Goal: Task Accomplishment & Management: Complete application form

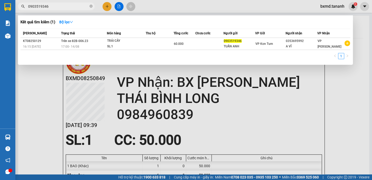
type input "0903519346"
click at [108, 6] on div at bounding box center [186, 90] width 372 height 180
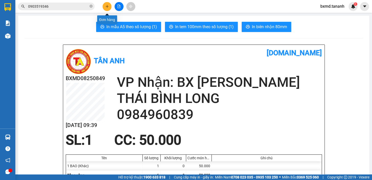
click at [105, 6] on button at bounding box center [106, 6] width 9 height 9
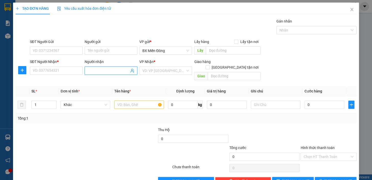
click at [100, 69] on input "Người nhận" at bounding box center [108, 71] width 41 height 6
type input "THƠ ĐẶNG"
click at [44, 69] on input "SĐT Người Nhận *" at bounding box center [56, 70] width 53 height 8
type input "0975457700"
click at [59, 45] on div "SĐT Người Gửi" at bounding box center [56, 43] width 53 height 8
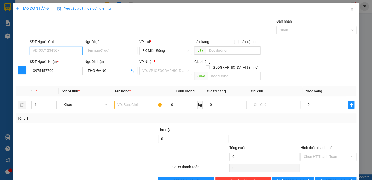
click at [61, 50] on input "SĐT Người Gửi" at bounding box center [56, 51] width 53 height 8
type input "0354312578"
click at [108, 50] on input "Người gửi" at bounding box center [111, 51] width 53 height 8
type input "[PERSON_NAME]"
click at [164, 70] on input "search" at bounding box center [163, 71] width 43 height 8
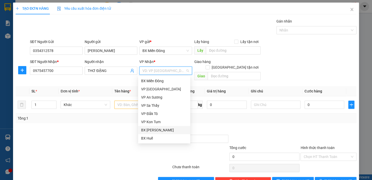
click at [174, 131] on div "BX [PERSON_NAME]" at bounding box center [164, 130] width 46 height 6
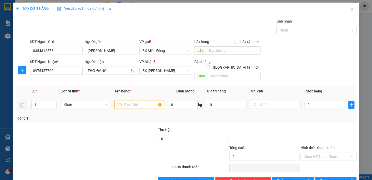
click at [158, 100] on input "text" at bounding box center [139, 104] width 50 height 8
type input "1 TG"
click at [328, 100] on input "0" at bounding box center [324, 104] width 40 height 8
type input "1"
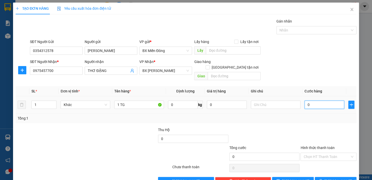
type input "1"
type input "10"
type input "100"
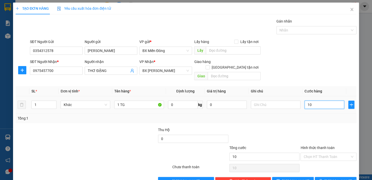
type input "100"
type input "100.000"
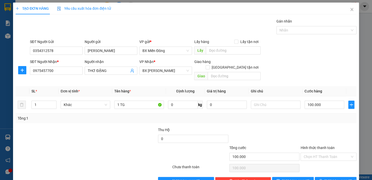
click at [314, 116] on div "Tổng: 1" at bounding box center [186, 118] width 341 height 10
click at [336, 178] on span "[PERSON_NAME] và In" at bounding box center [342, 181] width 36 height 6
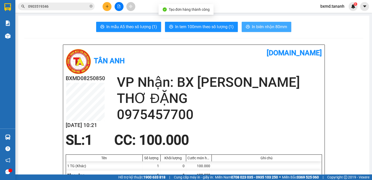
click at [268, 27] on span "In biên nhận 80mm" at bounding box center [269, 27] width 35 height 6
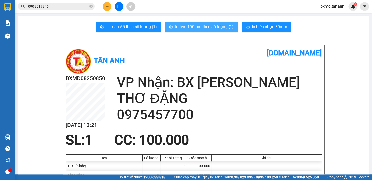
click at [231, 30] on span "In tem 100mm theo số lượng (1)" at bounding box center [204, 27] width 59 height 6
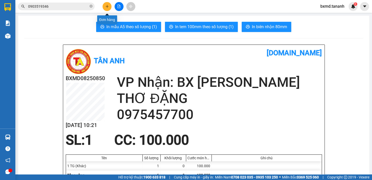
click at [107, 3] on button at bounding box center [106, 6] width 9 height 9
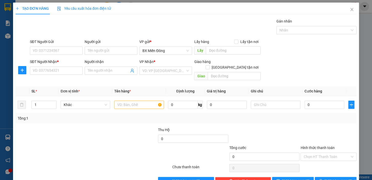
click at [101, 74] on div "Người nhận Tên người nhận" at bounding box center [111, 68] width 53 height 18
click at [102, 70] on input "Người nhận" at bounding box center [108, 71] width 41 height 6
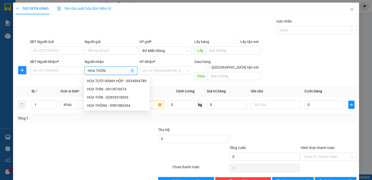
type input "HOA THÔNG"
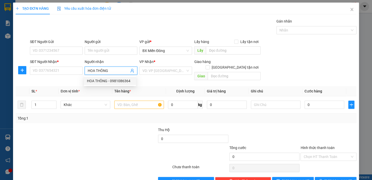
click at [111, 80] on div "HOA THÔNG - 0981086364" at bounding box center [110, 81] width 46 height 6
type input "0981086364"
type input "HOA THÔNG"
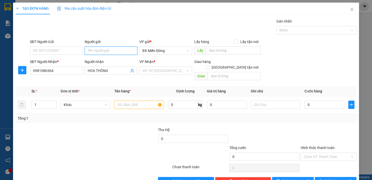
click at [110, 47] on input "Người gửi" at bounding box center [111, 51] width 53 height 8
type input "NHÂM"
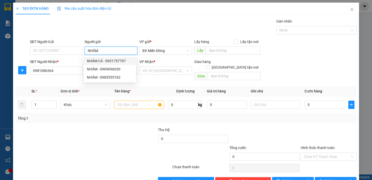
click at [121, 58] on div "NHÂM CÁ - 0931757797" at bounding box center [110, 61] width 46 height 6
type input "0931757797"
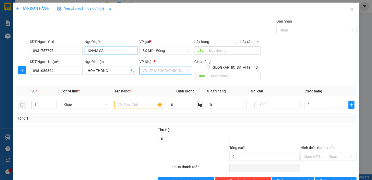
type input "NHÂM CÁ"
click at [168, 70] on input "search" at bounding box center [163, 71] width 43 height 8
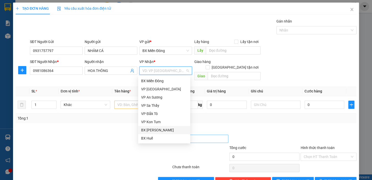
click at [163, 131] on div "BX [PERSON_NAME]" at bounding box center [164, 130] width 46 height 6
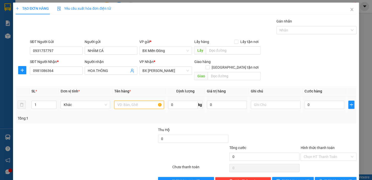
click at [153, 100] on input "text" at bounding box center [139, 104] width 50 height 8
click at [53, 105] on icon "down" at bounding box center [54, 106] width 2 height 2
type input "3TX"
click at [42, 101] on input "1" at bounding box center [44, 105] width 25 height 8
type input "3"
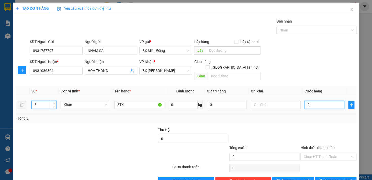
click at [319, 100] on input "0" at bounding box center [324, 104] width 40 height 8
type input "3"
type input "35"
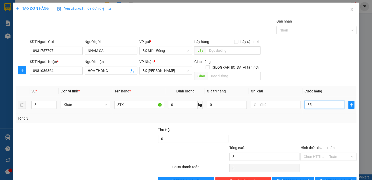
type input "35"
type input "3"
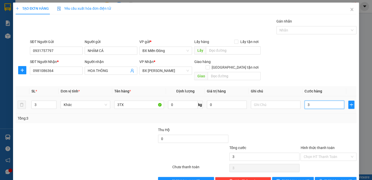
type input "36"
type input "360"
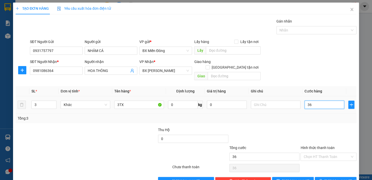
type input "360"
type input "360.000"
click at [301, 115] on div "Tổng: 3" at bounding box center [186, 118] width 337 height 6
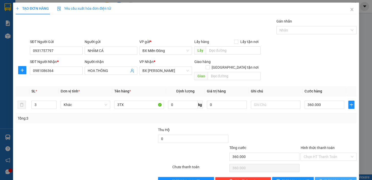
click at [325, 177] on button "[PERSON_NAME] và In" at bounding box center [336, 181] width 42 height 8
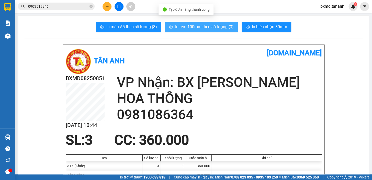
click at [215, 24] on span "In tem 100mm theo số lượng (3)" at bounding box center [204, 27] width 59 height 6
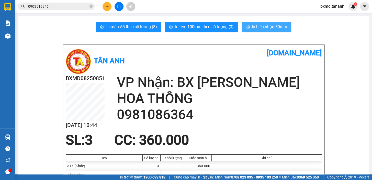
click at [270, 27] on span "In biên nhận 80mm" at bounding box center [269, 27] width 35 height 6
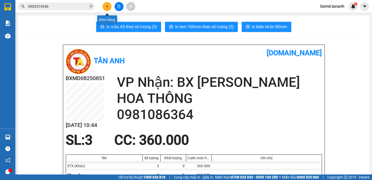
click at [107, 5] on icon "plus" at bounding box center [107, 6] width 0 height 3
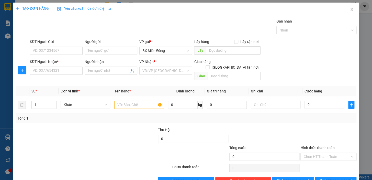
click at [84, 51] on div "Người gửi Tên người gửi" at bounding box center [111, 48] width 55 height 18
click at [95, 48] on input "Người gửi" at bounding box center [111, 51] width 53 height 8
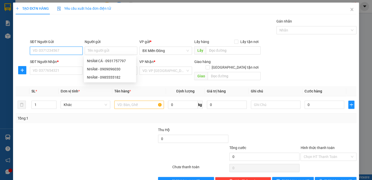
click at [65, 52] on input "SĐT Người Gửi" at bounding box center [56, 51] width 53 height 8
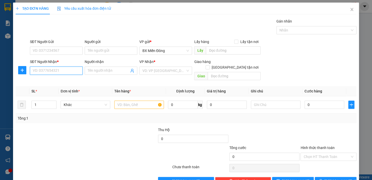
click at [75, 72] on input "SĐT Người Nhận *" at bounding box center [56, 70] width 53 height 8
type input "0905982785"
click at [93, 71] on input "Người nhận" at bounding box center [108, 71] width 41 height 6
type input "SƯ CÔ LIÊN NHẪN"
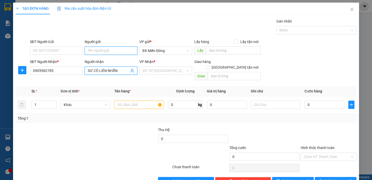
click at [102, 51] on input "Người gửi" at bounding box center [111, 51] width 53 height 8
click at [67, 50] on input "SĐT Người Gửi" at bounding box center [56, 51] width 53 height 8
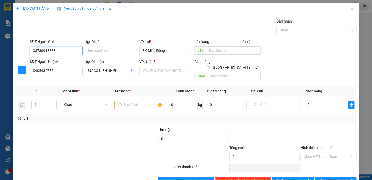
click at [51, 50] on input "03780918888" at bounding box center [56, 51] width 53 height 8
type input "0378091468"
click at [101, 49] on input "Người gửi" at bounding box center [111, 51] width 53 height 8
type input "CHÚ MỸ"
click at [174, 76] on div "VP Nhận * VD: VP [GEOGRAPHIC_DATA]" at bounding box center [165, 68] width 53 height 18
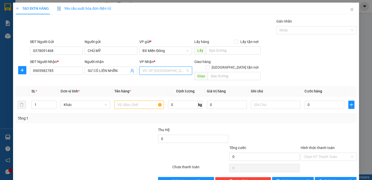
click at [170, 70] on input "search" at bounding box center [163, 71] width 43 height 8
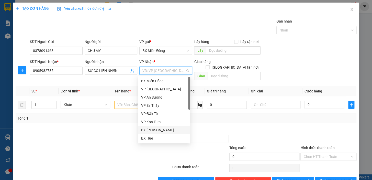
click at [172, 129] on div "BX [PERSON_NAME]" at bounding box center [164, 130] width 46 height 6
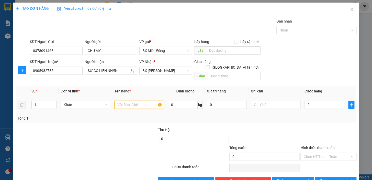
click at [141, 101] on input "text" at bounding box center [139, 104] width 50 height 8
click at [54, 105] on span "down" at bounding box center [53, 106] width 3 height 3
type input "1TX 1 TG"
click at [44, 101] on input "1" at bounding box center [44, 105] width 25 height 8
type input "2"
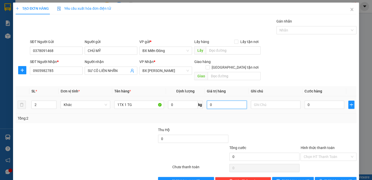
click at [215, 100] on input "0" at bounding box center [227, 104] width 40 height 8
click at [281, 100] on input "text" at bounding box center [276, 104] width 50 height 8
type input "HÀNG BỊ ƯỚT MƯA"
click at [306, 153] on input "Hình thức thanh toán" at bounding box center [326, 157] width 46 height 8
click at [314, 100] on input "0" at bounding box center [324, 104] width 40 height 8
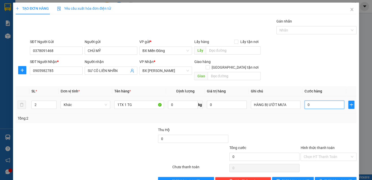
type input "08"
type input "8"
type input "080"
type input "80"
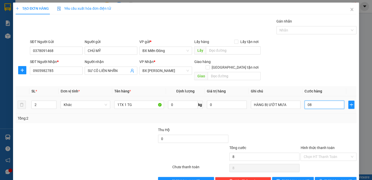
type input "80"
type input "80.000"
click at [298, 104] on td "HÀNG BỊ ƯỚT MƯA" at bounding box center [276, 104] width 54 height 17
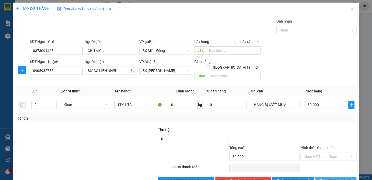
click at [328, 178] on span "[PERSON_NAME] và In" at bounding box center [342, 181] width 36 height 6
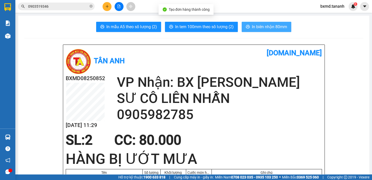
click at [259, 27] on span "In biên nhận 80mm" at bounding box center [269, 27] width 35 height 6
click at [277, 29] on span "In biên nhận 80mm" at bounding box center [269, 27] width 35 height 6
click at [277, 28] on span "In biên nhận 80mm" at bounding box center [269, 27] width 35 height 6
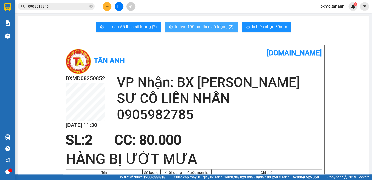
click at [213, 28] on span "In tem 100mm theo số lượng (2)" at bounding box center [204, 27] width 59 height 6
click at [214, 22] on button "In tem 100mm theo số lượng (2)" at bounding box center [201, 27] width 73 height 10
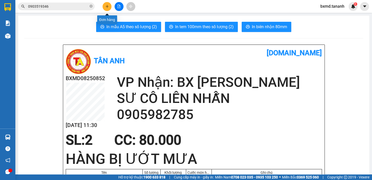
click at [107, 6] on icon "plus" at bounding box center [107, 6] width 3 height 0
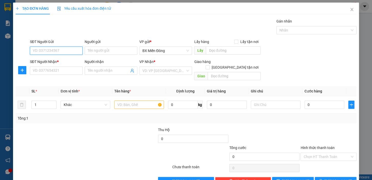
click at [74, 47] on input "SĐT Người Gửi" at bounding box center [56, 51] width 53 height 8
type input "0786643313"
type input "[PERSON_NAME]"
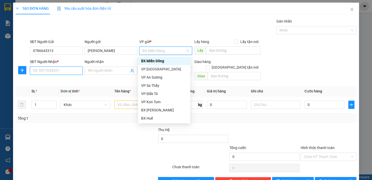
click at [61, 72] on input "SĐT Người Nhận *" at bounding box center [56, 70] width 53 height 8
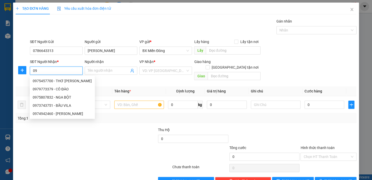
type input "0"
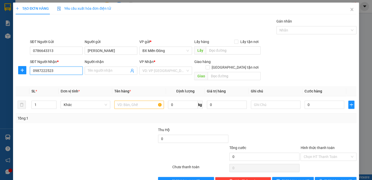
type input "0987222523"
click at [186, 72] on div "VD: VP [GEOGRAPHIC_DATA]" at bounding box center [165, 70] width 53 height 8
type input "CÔ HUYỀN"
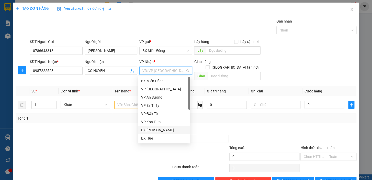
click at [162, 130] on div "BX [PERSON_NAME]" at bounding box center [164, 130] width 46 height 6
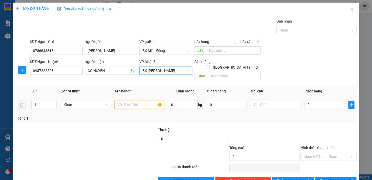
click at [135, 100] on input "text" at bounding box center [139, 104] width 50 height 8
type input "4 T SÁCH"
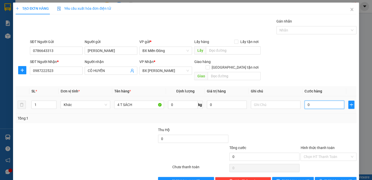
type input "2"
type input "20"
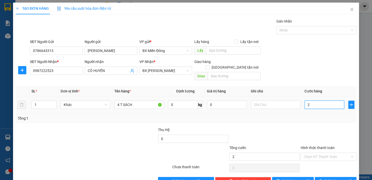
type input "20"
type input "200"
type input "200.000"
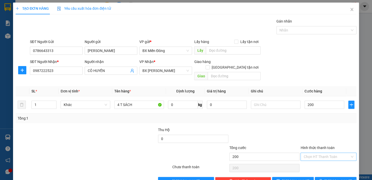
type input "200.000"
click at [332, 153] on input "Hình thức thanh toán" at bounding box center [326, 157] width 46 height 8
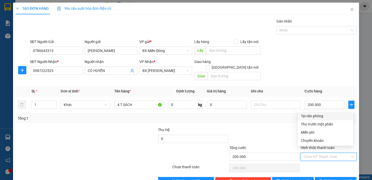
click at [316, 117] on div "Tại văn phòng" at bounding box center [325, 116] width 49 height 6
type input "0"
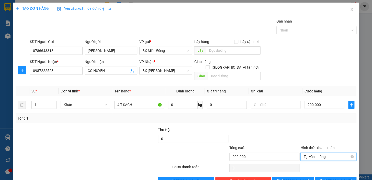
click at [320, 153] on span "Tại văn phòng" at bounding box center [328, 157] width 50 height 8
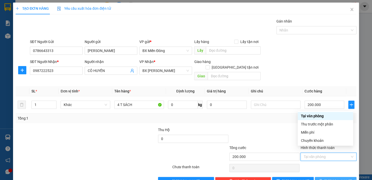
click at [341, 177] on button "[PERSON_NAME] và In" at bounding box center [336, 181] width 42 height 8
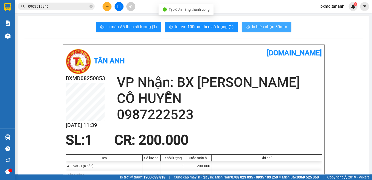
click at [260, 23] on button "In biên nhận 80mm" at bounding box center [267, 27] width 50 height 10
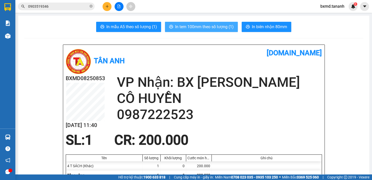
click at [202, 28] on span "In tem 100mm theo số lượng (1)" at bounding box center [204, 27] width 59 height 6
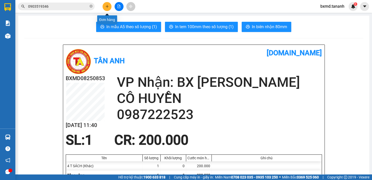
click at [107, 4] on button at bounding box center [106, 6] width 9 height 9
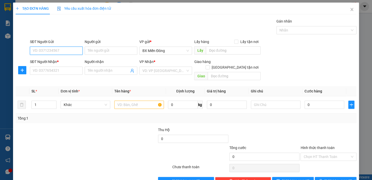
click at [56, 50] on input "SĐT Người Gửi" at bounding box center [56, 51] width 53 height 8
type input "0916559793"
click at [69, 62] on div "0916559793 - TU HỘI BÁC ÁI" at bounding box center [56, 61] width 46 height 6
type input "TU HỘI BÁC ÁI"
type input "0974580283"
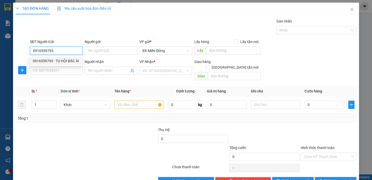
type input "SR LOAN"
type input "200.000"
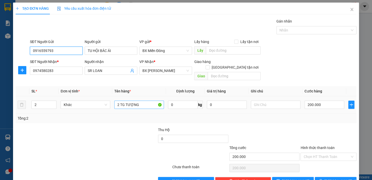
type input "0916559793"
drag, startPoint x: 119, startPoint y: 100, endPoint x: 107, endPoint y: 101, distance: 11.6
click at [107, 101] on tr "2 Khác 2 TG TƯỢNG 0 kg 0 200.000" at bounding box center [186, 104] width 341 height 17
click at [319, 100] on input "200.000" at bounding box center [324, 104] width 40 height 8
click at [118, 100] on input "4TG TƯỢNG" at bounding box center [139, 104] width 50 height 8
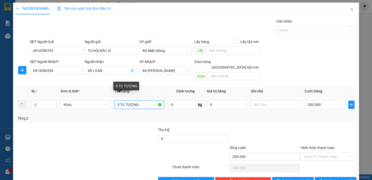
click at [120, 100] on input "5 TG TƯỢNG" at bounding box center [139, 104] width 50 height 8
click at [121, 100] on input "5 G TƯỢNG" at bounding box center [139, 104] width 50 height 8
type input "5 KIỆN TƯỢNG"
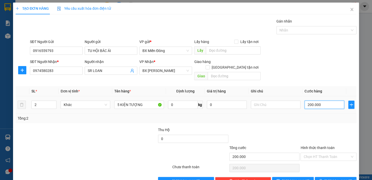
click at [307, 100] on input "200.000" at bounding box center [324, 104] width 40 height 8
type input "2"
type input "25"
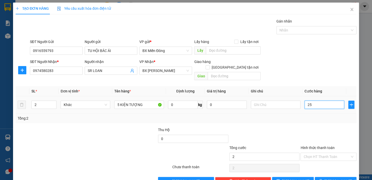
type input "25"
type input "250"
click at [335, 178] on span "[PERSON_NAME] và In" at bounding box center [342, 181] width 36 height 6
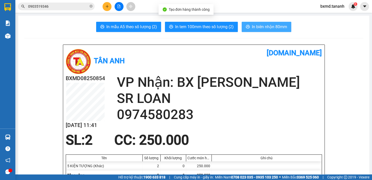
click at [263, 30] on span "In biên nhận 80mm" at bounding box center [269, 27] width 35 height 6
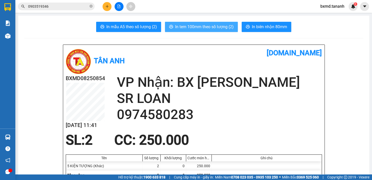
click at [210, 26] on span "In tem 100mm theo số lượng (2)" at bounding box center [204, 27] width 59 height 6
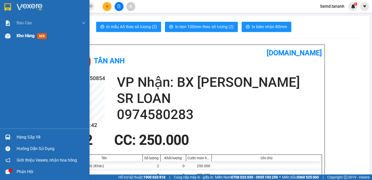
click at [23, 37] on span "Kho hàng" at bounding box center [26, 35] width 18 height 5
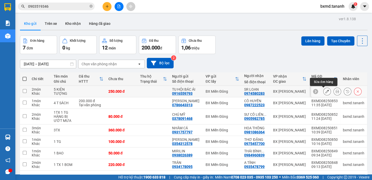
click at [325, 89] on icon at bounding box center [327, 91] width 4 height 4
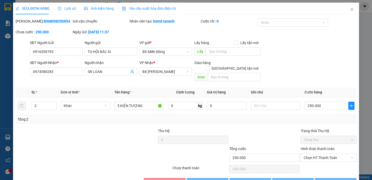
type input "0916559793"
type input "0974580283"
type input "250.000"
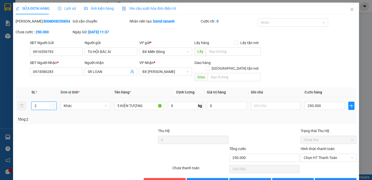
type input "5"
click at [336, 179] on span "[PERSON_NAME] và In" at bounding box center [342, 182] width 36 height 6
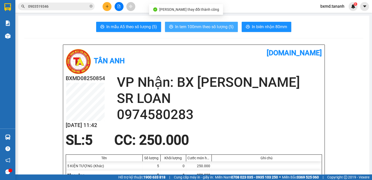
click at [199, 26] on span "In tem 100mm theo số lượng (5)" at bounding box center [204, 27] width 59 height 6
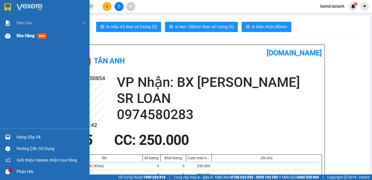
click at [33, 36] on span "Kho hàng" at bounding box center [26, 35] width 18 height 5
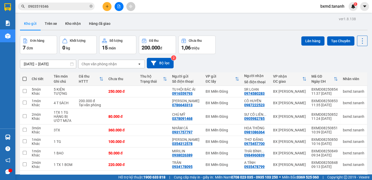
click at [67, 8] on input "0903519346" at bounding box center [58, 7] width 60 height 6
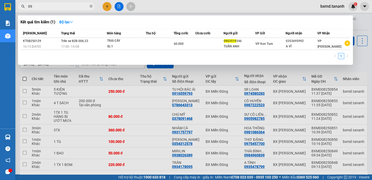
type input "0"
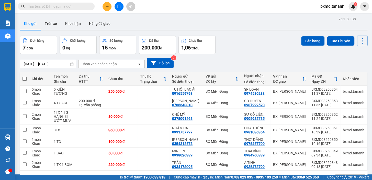
click at [72, 6] on input "text" at bounding box center [58, 7] width 60 height 6
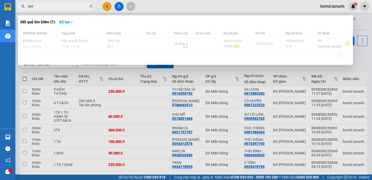
type input "N"
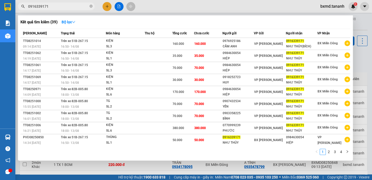
type input "0916339171"
click at [105, 4] on div at bounding box center [186, 90] width 372 height 180
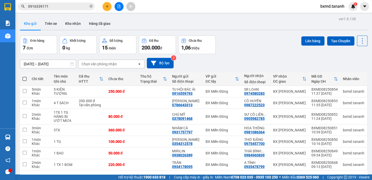
click at [54, 8] on input "0916339171" at bounding box center [58, 7] width 60 height 6
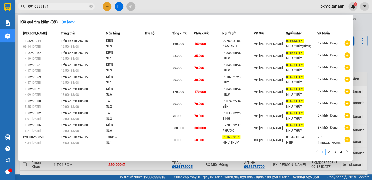
click at [107, 6] on div at bounding box center [186, 90] width 372 height 180
click at [54, 7] on input "0916339171" at bounding box center [58, 7] width 60 height 6
click at [106, 7] on div at bounding box center [186, 90] width 372 height 180
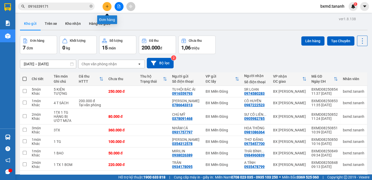
click at [106, 5] on icon "plus" at bounding box center [107, 7] width 4 height 4
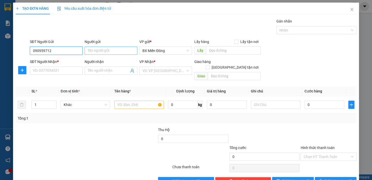
type input "090959712"
click at [127, 50] on input "Người gửi" at bounding box center [111, 51] width 53 height 8
type input "MISO"
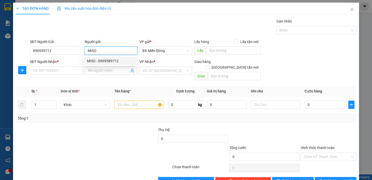
click at [95, 60] on div "MISO - 0909589712" at bounding box center [110, 61] width 46 height 6
type input "0909589712"
type input "MISO"
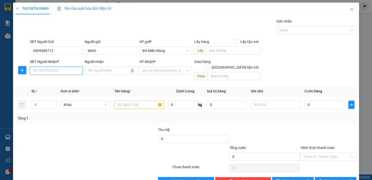
click at [66, 72] on input "SĐT Người Nhận *" at bounding box center [56, 70] width 53 height 8
click at [64, 80] on div "0963034186 - HIỀN PHƯƠNG" at bounding box center [57, 81] width 48 height 6
type input "0963034186"
type input "[PERSON_NAME]"
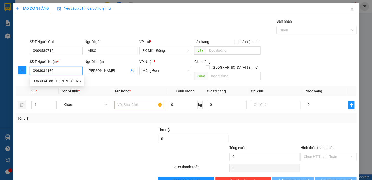
type input "200.000"
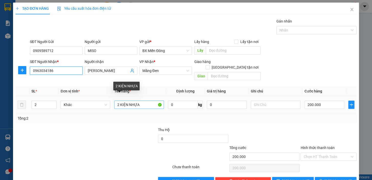
type input "0963034186"
drag, startPoint x: 118, startPoint y: 100, endPoint x: 115, endPoint y: 100, distance: 3.3
click at [115, 100] on input "2 KIỆN NHỰA" at bounding box center [139, 104] width 50 height 8
type input "4 KIỆN NHỰA"
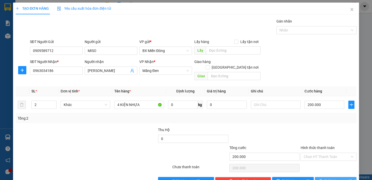
click at [331, 178] on span "[PERSON_NAME] và In" at bounding box center [342, 181] width 36 height 6
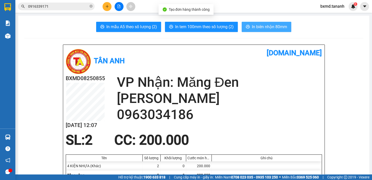
click at [263, 29] on span "In biên nhận 80mm" at bounding box center [269, 27] width 35 height 6
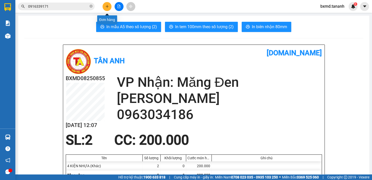
click at [107, 7] on icon "plus" at bounding box center [107, 6] width 0 height 3
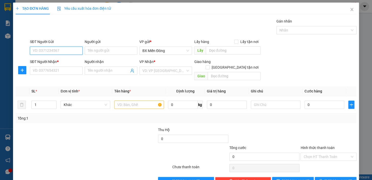
click at [71, 54] on input "SĐT Người Gửi" at bounding box center [56, 51] width 53 height 8
type input "0369106156"
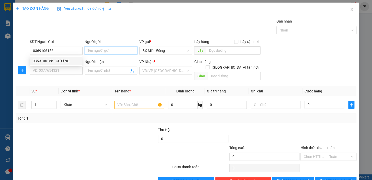
click at [107, 51] on input "Người gửi" at bounding box center [111, 51] width 53 height 8
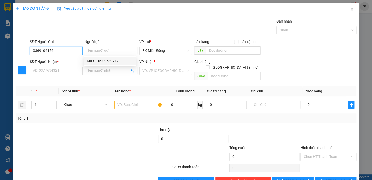
click at [56, 53] on input "0369106156" at bounding box center [56, 51] width 53 height 8
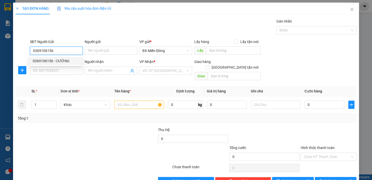
click at [63, 63] on div "0369106156 - CƯỜNG" at bounding box center [56, 61] width 46 height 6
type input "CƯỜNG"
type input "0356517651"
type input "A LONG"
type input "50.000"
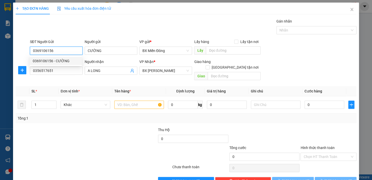
type input "50.000"
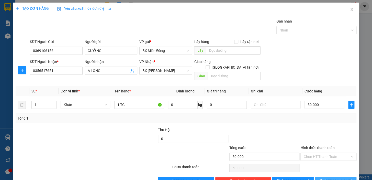
click at [334, 178] on span "[PERSON_NAME] và In" at bounding box center [342, 181] width 36 height 6
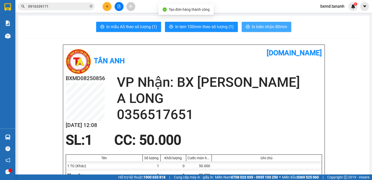
click at [260, 22] on button "In biên nhận 80mm" at bounding box center [267, 27] width 50 height 10
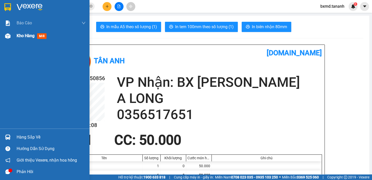
click at [30, 37] on span "Kho hàng" at bounding box center [26, 35] width 18 height 5
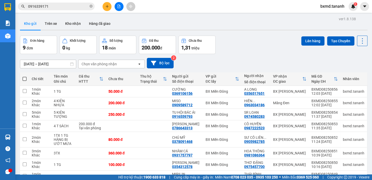
click at [64, 7] on input "0916339171" at bounding box center [58, 7] width 60 height 6
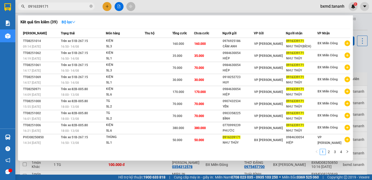
click at [104, 7] on div at bounding box center [186, 90] width 372 height 180
click at [89, 7] on span "0916339171" at bounding box center [56, 7] width 77 height 8
click at [107, 7] on div at bounding box center [186, 90] width 372 height 180
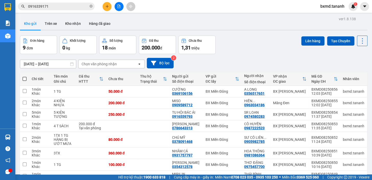
click at [107, 6] on icon "plus" at bounding box center [107, 6] width 0 height 3
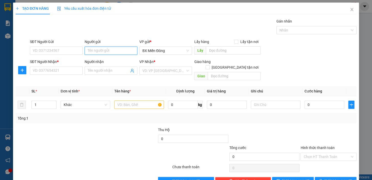
click at [108, 49] on input "Người gửi" at bounding box center [111, 51] width 53 height 8
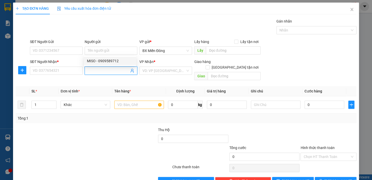
click at [109, 72] on input "Người nhận" at bounding box center [108, 71] width 41 height 6
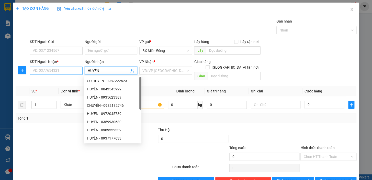
type input "HUYỀN"
click at [70, 70] on input "SĐT Người Nhận *" at bounding box center [56, 70] width 53 height 8
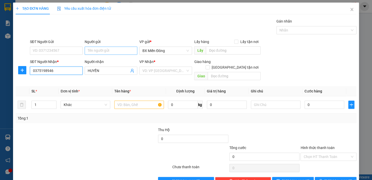
type input "0375198946"
click at [97, 50] on input "Người gửi" at bounding box center [111, 51] width 53 height 8
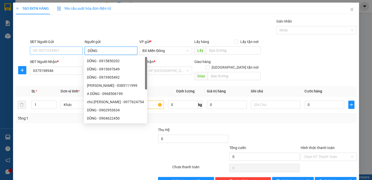
type input "DŨNG"
click at [60, 50] on input "SĐT Người Gửi" at bounding box center [56, 51] width 53 height 8
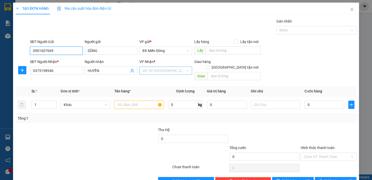
type input "0901607669"
click at [169, 71] on input "search" at bounding box center [163, 71] width 43 height 8
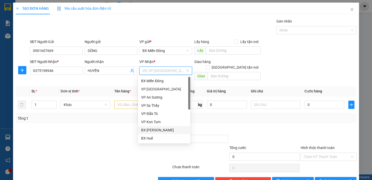
click at [171, 130] on div "BX [PERSON_NAME]" at bounding box center [164, 130] width 46 height 6
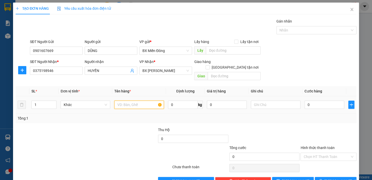
click at [138, 100] on input "text" at bounding box center [139, 104] width 50 height 8
type input "1TG"
click at [36, 101] on input "1" at bounding box center [44, 105] width 25 height 8
type input "2"
click at [314, 100] on input "0" at bounding box center [324, 104] width 40 height 8
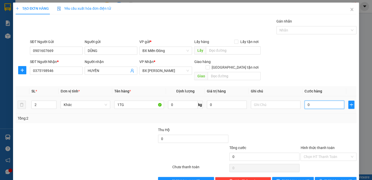
type input "0"
click at [296, 135] on div at bounding box center [264, 136] width 71 height 18
click at [340, 178] on span "[PERSON_NAME] và In" at bounding box center [342, 181] width 36 height 6
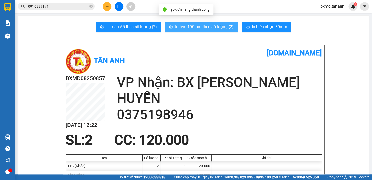
click at [211, 28] on span "In tem 100mm theo số lượng (2)" at bounding box center [204, 27] width 59 height 6
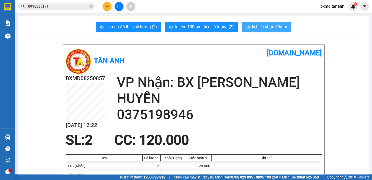
click at [265, 25] on span "In biên nhận 80mm" at bounding box center [269, 27] width 35 height 6
